Goal: Task Accomplishment & Management: Complete application form

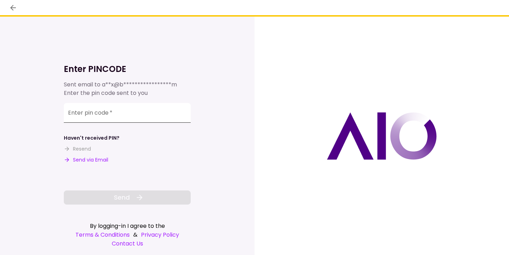
click at [135, 113] on input "Enter pin code   *" at bounding box center [127, 113] width 127 height 20
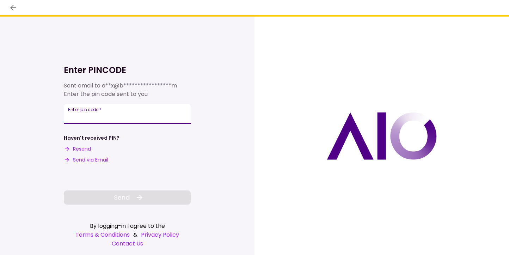
paste input "******"
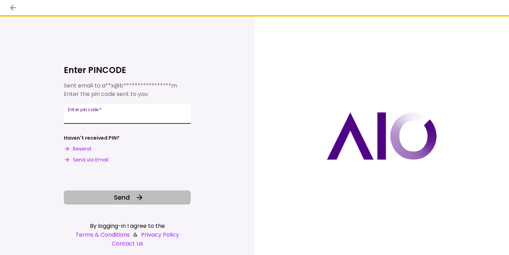
type input "******"
click at [139, 192] on button "Send" at bounding box center [127, 197] width 127 height 14
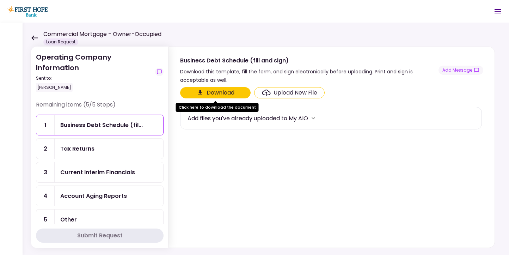
click at [293, 93] on div "Upload New File" at bounding box center [296, 92] width 44 height 8
click at [0, 0] on input "Upload New File" at bounding box center [0, 0] width 0 height 0
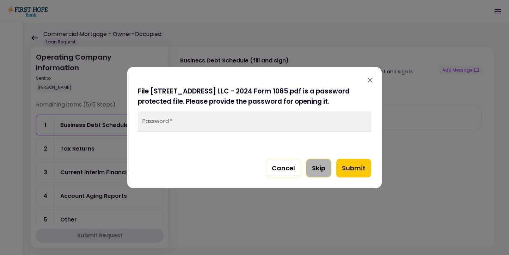
click at [317, 169] on button "Skip" at bounding box center [318, 168] width 25 height 19
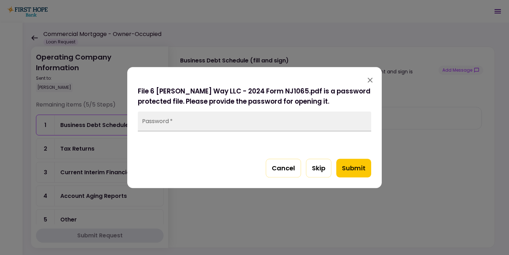
click at [317, 169] on button "Skip" at bounding box center [318, 168] width 25 height 19
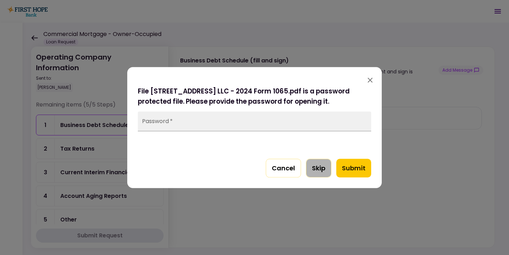
click at [317, 169] on button "Skip" at bounding box center [318, 168] width 25 height 19
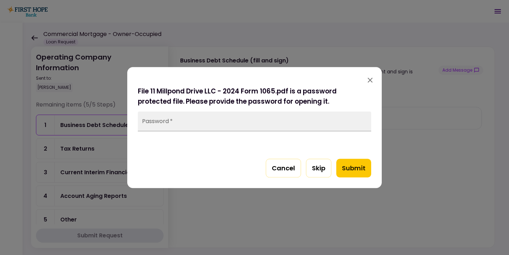
click at [317, 169] on button "Skip" at bounding box center [318, 168] width 25 height 19
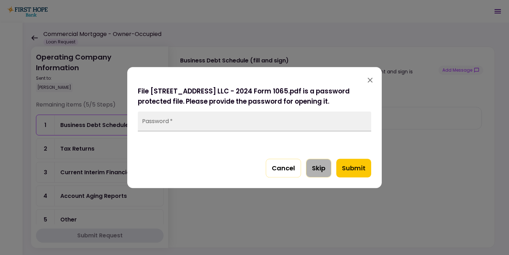
click at [317, 169] on button "Skip" at bounding box center [318, 168] width 25 height 19
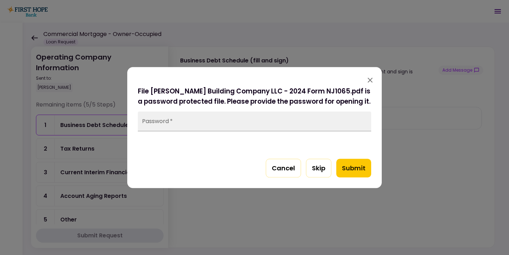
click at [317, 169] on button "Skip" at bounding box center [318, 168] width 25 height 19
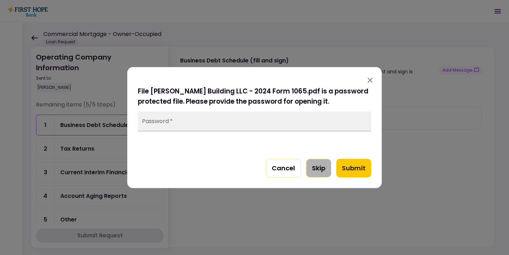
click at [317, 169] on button "Skip" at bounding box center [318, 168] width 25 height 19
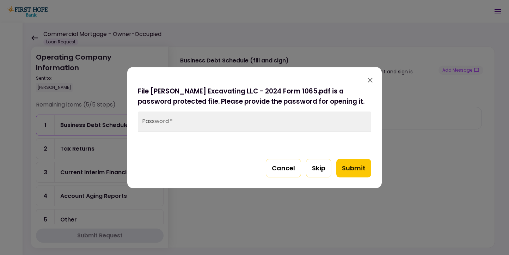
click at [317, 169] on button "Skip" at bounding box center [318, 168] width 25 height 19
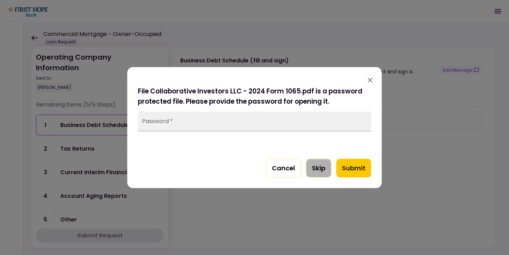
click at [317, 169] on button "Skip" at bounding box center [318, 168] width 25 height 19
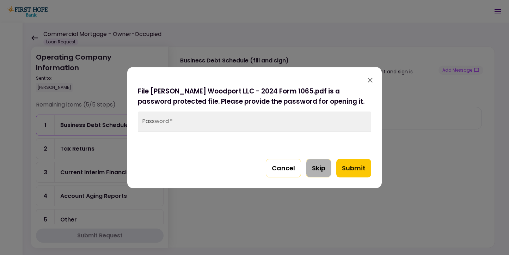
click at [317, 169] on button "Skip" at bounding box center [318, 168] width 25 height 19
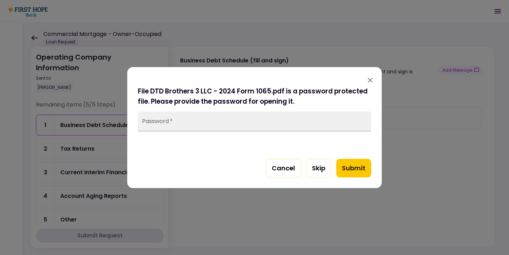
click at [317, 169] on button "Skip" at bounding box center [318, 168] width 25 height 19
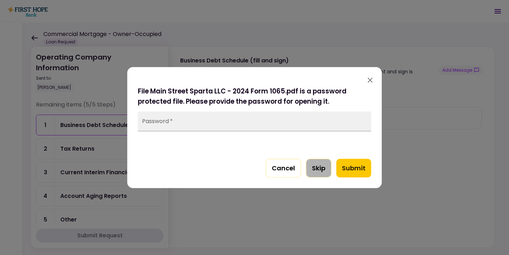
click at [317, 169] on button "Skip" at bounding box center [318, 168] width 25 height 19
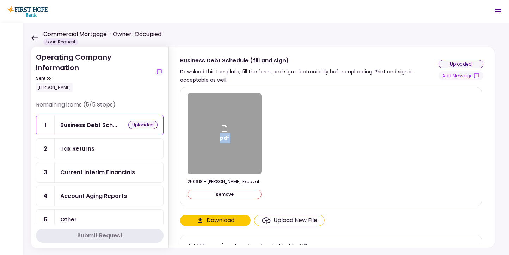
click at [317, 169] on div "pdf 250618 - [PERSON_NAME] Excavating LLC - 2024 partnership refund.pdf Remove" at bounding box center [331, 146] width 287 height 107
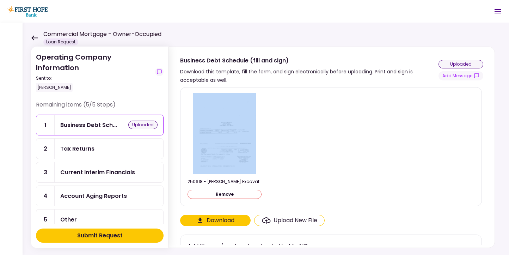
click at [317, 169] on div "250618 - [PERSON_NAME] Excavating LLC - 2024 partnership refund.pdf Remove" at bounding box center [331, 146] width 287 height 107
click at [320, 158] on div "250618 - [PERSON_NAME] Excavating LLC - 2024 partnership refund.pdf Remove" at bounding box center [331, 146] width 287 height 107
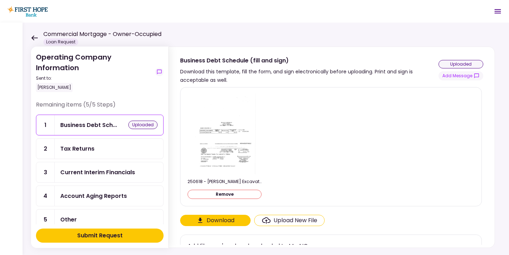
click at [230, 196] on button "Remove" at bounding box center [225, 194] width 74 height 9
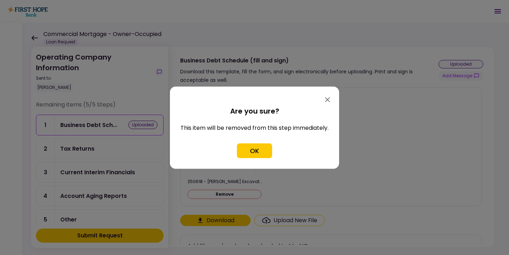
click at [252, 159] on div "Are you sure? This item will be removed from this step immediately. OK" at bounding box center [254, 136] width 169 height 63
click at [251, 156] on button "OK" at bounding box center [254, 150] width 35 height 15
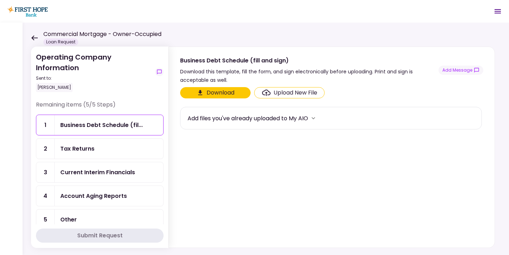
click at [76, 150] on div "Tax Returns" at bounding box center [77, 148] width 34 height 9
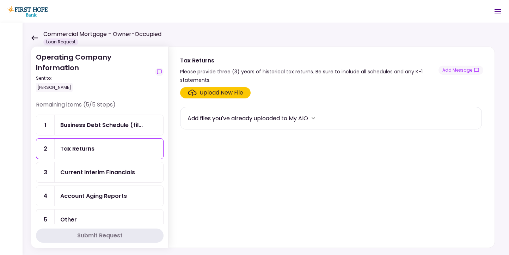
click at [231, 92] on div "Upload New File" at bounding box center [221, 92] width 44 height 8
click at [0, 0] on input "Upload New File" at bounding box center [0, 0] width 0 height 0
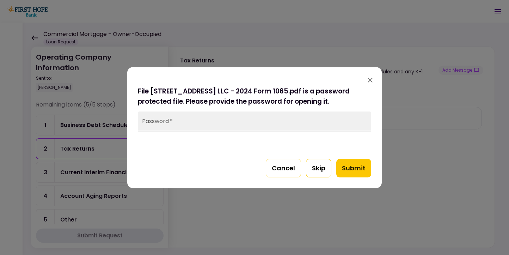
click at [318, 170] on button "Skip" at bounding box center [318, 168] width 25 height 19
click at [317, 169] on button "Skip" at bounding box center [318, 168] width 25 height 19
click at [318, 170] on button "Skip" at bounding box center [318, 168] width 25 height 19
click at [324, 166] on button "Skip" at bounding box center [318, 168] width 25 height 19
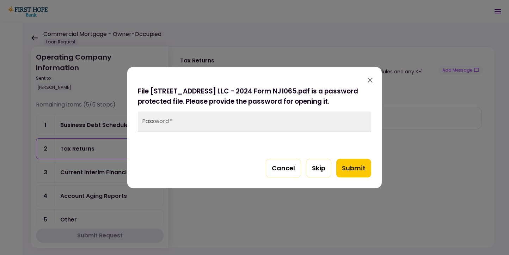
click at [324, 166] on button "Skip" at bounding box center [318, 168] width 25 height 19
click at [323, 165] on button "Skip" at bounding box center [318, 168] width 25 height 19
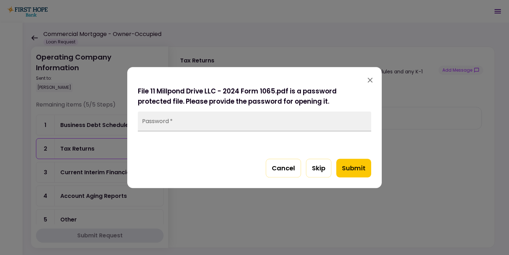
click at [323, 165] on button "Skip" at bounding box center [318, 168] width 25 height 19
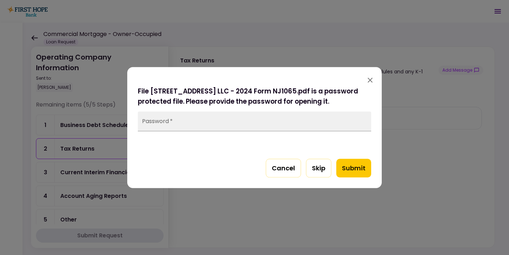
click at [323, 165] on button "Skip" at bounding box center [318, 168] width 25 height 19
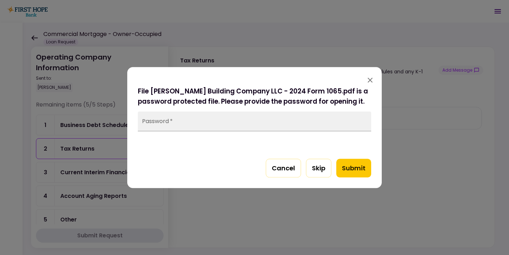
click at [323, 165] on button "Skip" at bounding box center [318, 168] width 25 height 19
click at [323, 166] on button "Skip" at bounding box center [318, 168] width 25 height 19
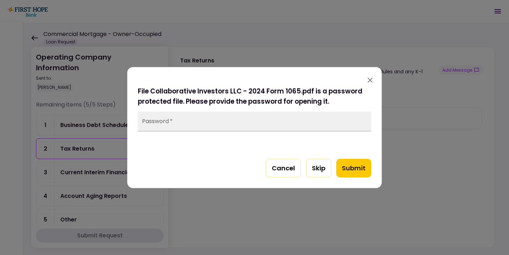
click at [323, 166] on button "Skip" at bounding box center [318, 168] width 25 height 19
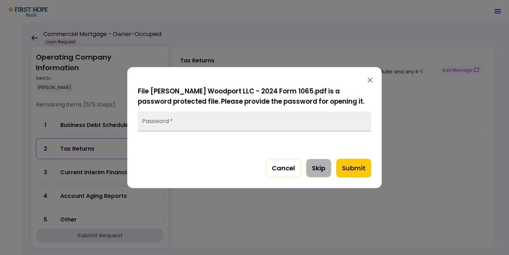
click at [323, 166] on button "Skip" at bounding box center [318, 168] width 25 height 19
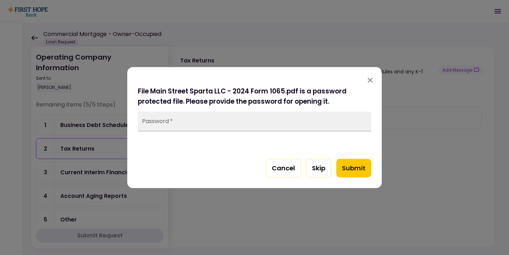
click at [322, 166] on button "Skip" at bounding box center [318, 168] width 25 height 19
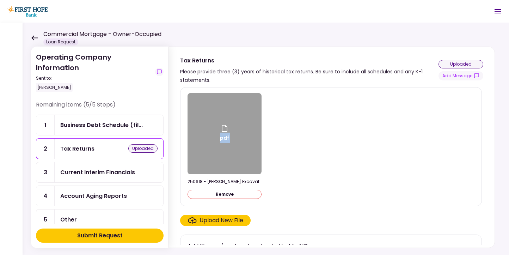
click at [322, 166] on div "pdf 250618 - [PERSON_NAME] Excavating LLC - 2024 partnership refund.pdf Remove" at bounding box center [331, 146] width 287 height 107
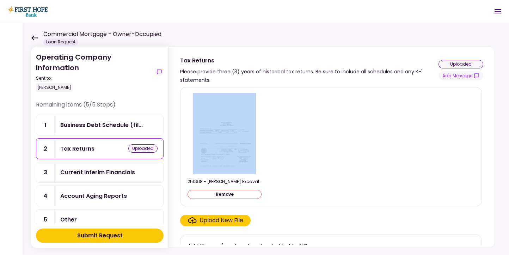
click at [240, 193] on button "Remove" at bounding box center [225, 194] width 74 height 9
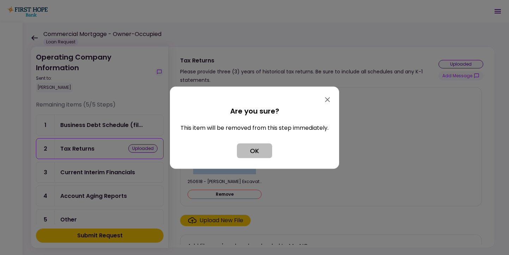
click at [256, 153] on button "OK" at bounding box center [254, 150] width 35 height 15
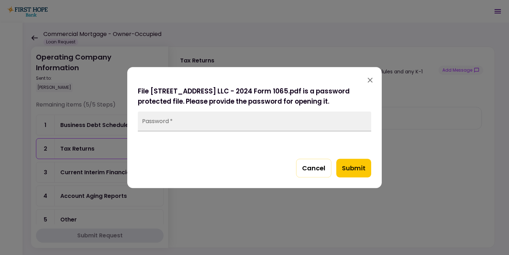
click at [353, 167] on button "Submit" at bounding box center [353, 168] width 35 height 19
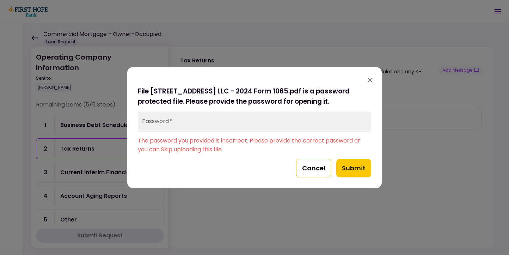
click at [311, 168] on button "Cancel" at bounding box center [313, 168] width 35 height 19
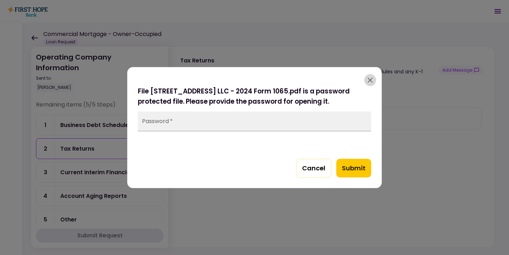
click at [369, 81] on icon "button" at bounding box center [370, 80] width 8 height 8
